Goal: Task Accomplishment & Management: Complete application form

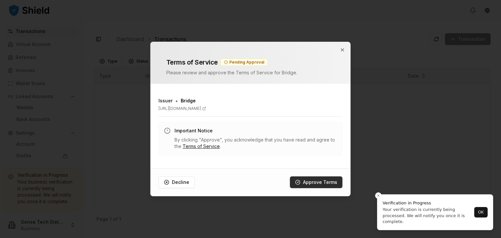
click at [323, 184] on button "Approve Terms" at bounding box center [316, 183] width 53 height 12
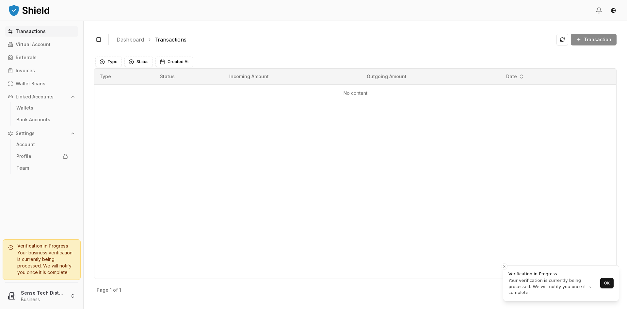
click at [22, 238] on div "Your business verification is currently being processed. We will notify you onc…" at bounding box center [41, 262] width 67 height 26
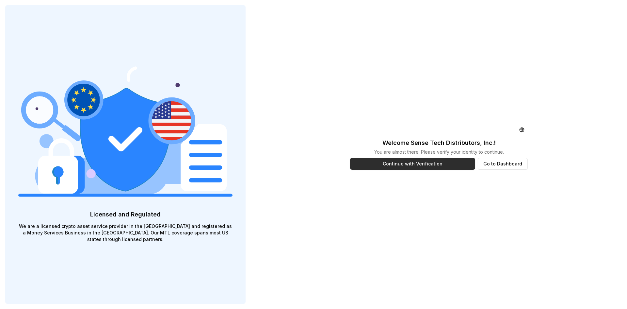
click at [447, 164] on button "Continue with Verification" at bounding box center [412, 164] width 125 height 12
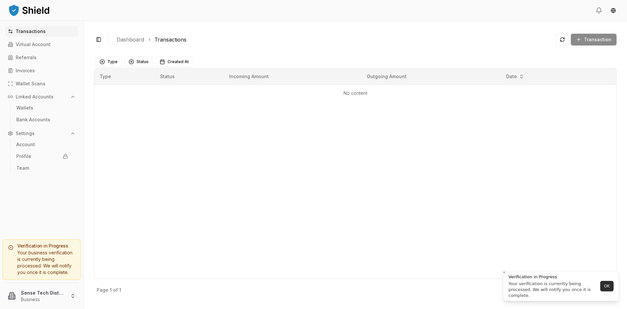
click at [611, 284] on button "OK" at bounding box center [606, 285] width 13 height 10
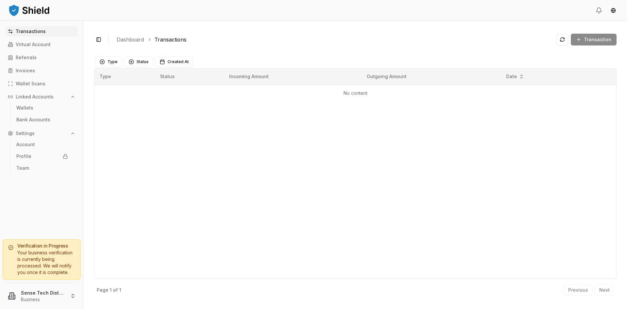
click at [45, 258] on div "Your business verification is currently being processed. We will notify you onc…" at bounding box center [41, 262] width 67 height 26
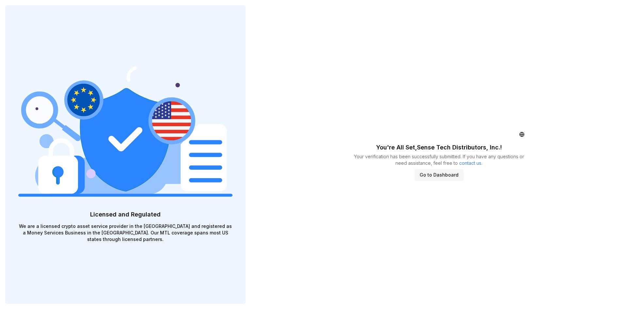
click at [447, 177] on button "Go to Dashboard" at bounding box center [438, 175] width 49 height 12
